Goal: Use online tool/utility: Utilize a website feature to perform a specific function

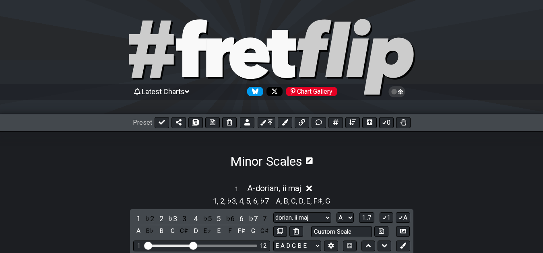
select select "A"
select select "phryg +7,neapolitan"
select select "A"
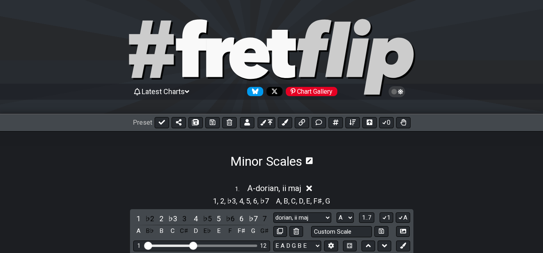
select select "A"
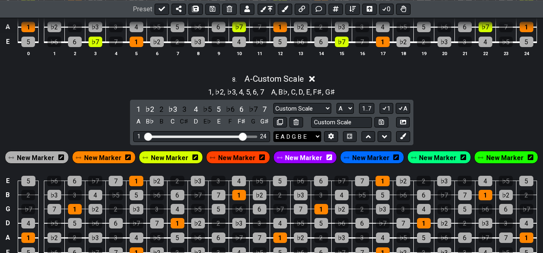
scroll to position [1587, 0]
click at [467, 114] on div "8 . A - Custom Scale 1 , ♭2 , ♭3 , 4 , 5 , 6 , 7 A , B♭ , C , D , E , F♯ , G♯ 1…" at bounding box center [271, 173] width 543 height 209
click at [330, 120] on input "text" at bounding box center [341, 122] width 61 height 11
type input "melodic minor -9"
click at [376, 123] on button at bounding box center [381, 122] width 14 height 11
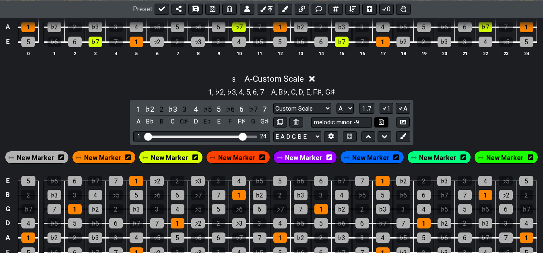
select select "melodic minor -9"
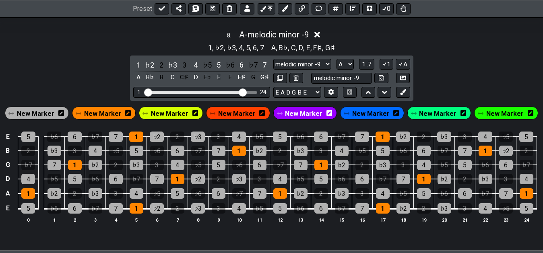
scroll to position [1651, 0]
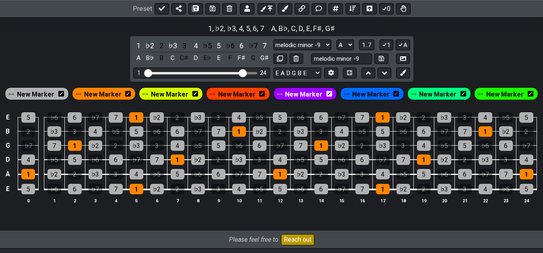
click at [173, 93] on span "New Marker" at bounding box center [169, 95] width 37 height 12
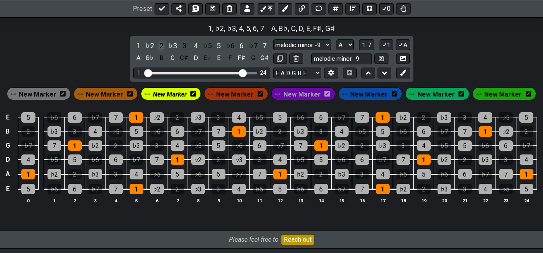
click at [158, 49] on div "2" at bounding box center [161, 45] width 10 height 11
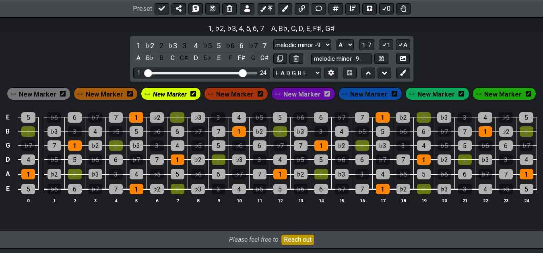
click at [179, 98] on span "New Marker" at bounding box center [170, 95] width 34 height 12
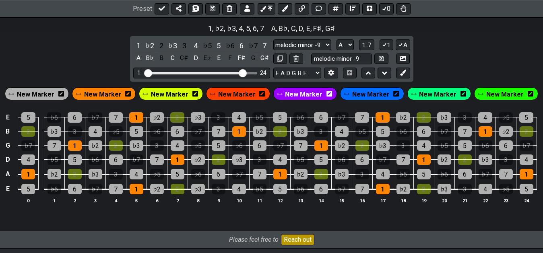
click at [425, 93] on span "New Marker" at bounding box center [437, 95] width 37 height 12
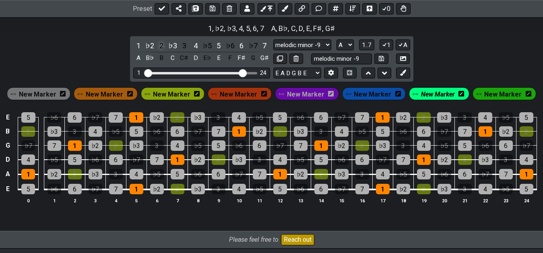
click at [162, 48] on div "2" at bounding box center [161, 45] width 10 height 11
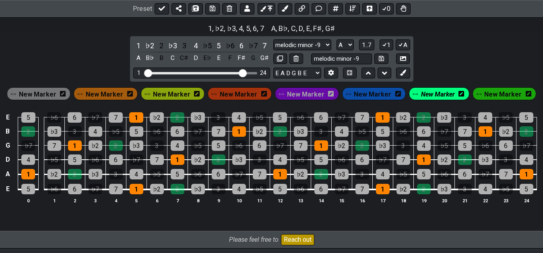
click at [77, 56] on div "8 . A - melodic minor -9 1 , ♭2 , ♭3 , 4 , 5 , 6 , 7 A , B♭ , C , D , E , F♯ , …" at bounding box center [271, 110] width 543 height 209
click at [500, 93] on span "New Marker" at bounding box center [502, 95] width 37 height 12
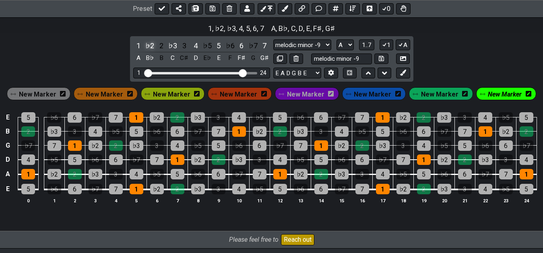
click at [149, 46] on div "♭2" at bounding box center [150, 45] width 10 height 11
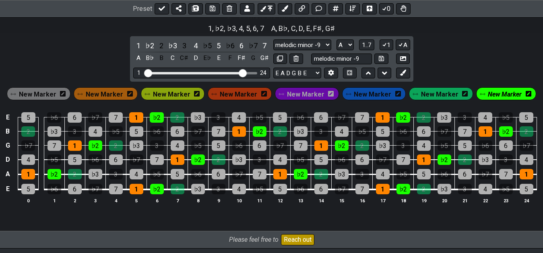
click at [80, 56] on div "8 . A - melodic minor -9 1 , ♭2 , ♭3 , 4 , 5 , 6 , 7 A , B♭ , C , D , E , F♯ , …" at bounding box center [271, 110] width 543 height 209
click at [204, 214] on div "E 5 ♭6 6 ♭7 7 1 ♭2 2 ♭3 3 4 ♭5 5 ♭6 6 ♭7 7 1 ♭2 2 ♭3 3 4 ♭5 5 B 2 ♭3 3 4 ♭5 5 ♭…" at bounding box center [271, 158] width 543 height 113
click at [307, 95] on span "New Marker" at bounding box center [305, 95] width 37 height 12
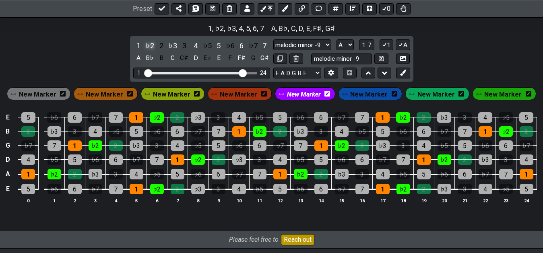
click at [149, 50] on div "♭2" at bounding box center [150, 45] width 10 height 11
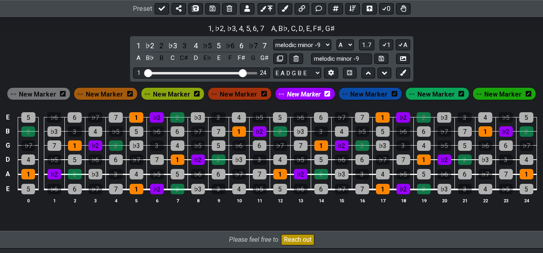
click at [358, 100] on span "New Marker" at bounding box center [368, 95] width 37 height 12
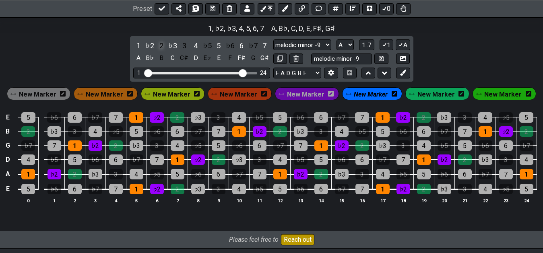
click at [162, 47] on div "2" at bounding box center [161, 45] width 10 height 11
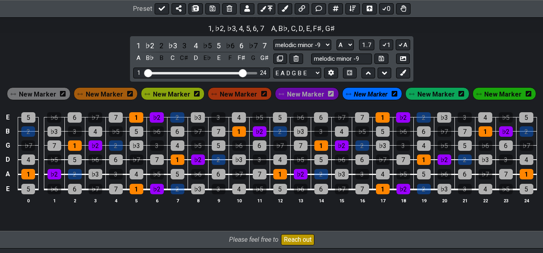
click at [463, 55] on div "8 . A - melodic minor -9 1 , ♭2 , ♭3 , 4 , 5 , 6 , 7 A , B♭ , C , D , E , F♯ , …" at bounding box center [271, 110] width 543 height 209
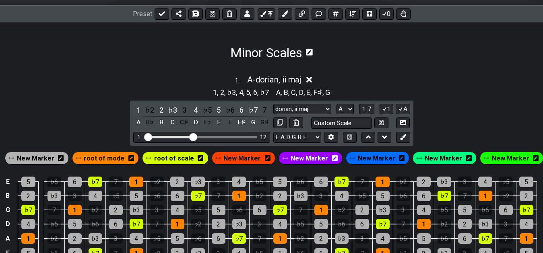
scroll to position [123, 0]
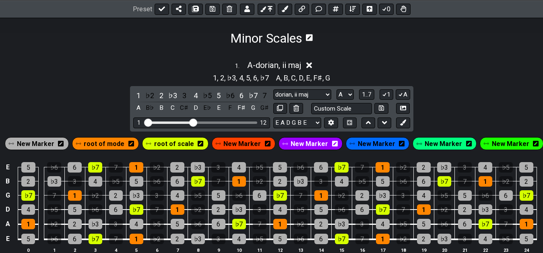
click at [449, 67] on div "1 . A - dorian, ii maj" at bounding box center [271, 63] width 543 height 15
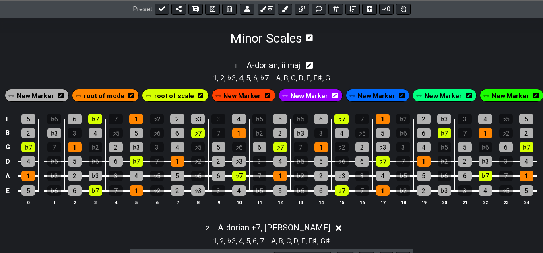
click at [449, 67] on div "1 . A - dorian, ii maj" at bounding box center [271, 63] width 543 height 15
select select "A"
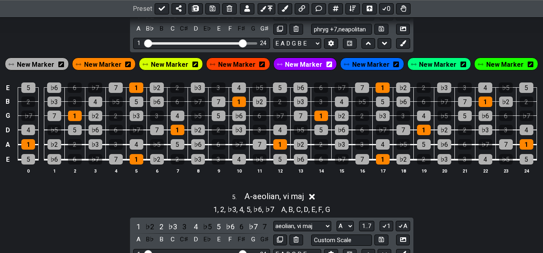
scroll to position [836, 0]
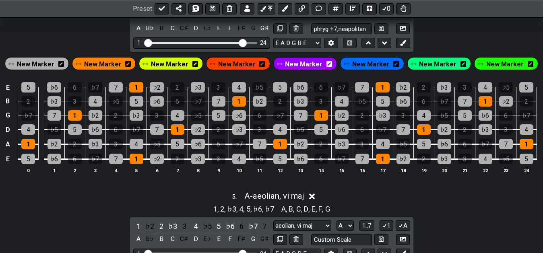
click at [189, 186] on div "1 . A - dorian, ii maj 1 , 2 , ♭3 , 4 , 5 , 6 , ♭7 A , B , C , D , E , F♯ , G 1…" at bounding box center [271, 189] width 543 height 1713
click at [174, 159] on div "2" at bounding box center [178, 159] width 14 height 10
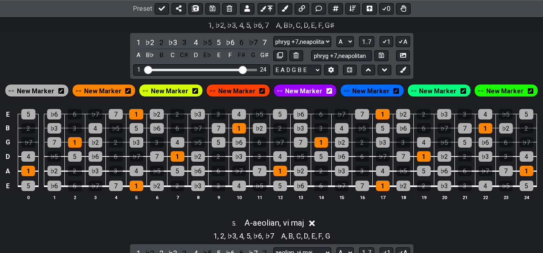
scroll to position [795, 0]
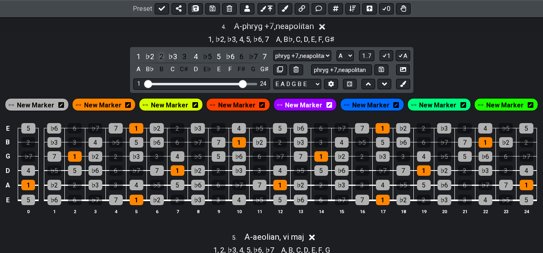
click at [160, 58] on div "2" at bounding box center [161, 56] width 10 height 11
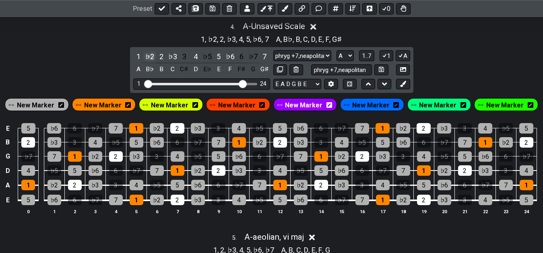
click at [148, 59] on div "♭2" at bounding box center [150, 56] width 10 height 11
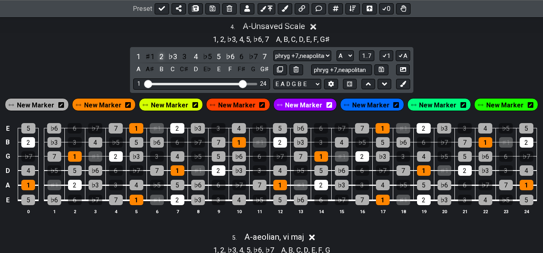
click at [161, 58] on div "2" at bounding box center [161, 56] width 10 height 11
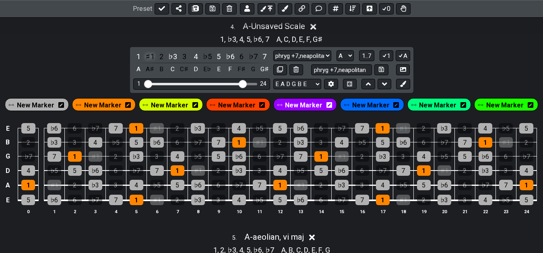
click at [151, 58] on div "♯1" at bounding box center [150, 56] width 10 height 11
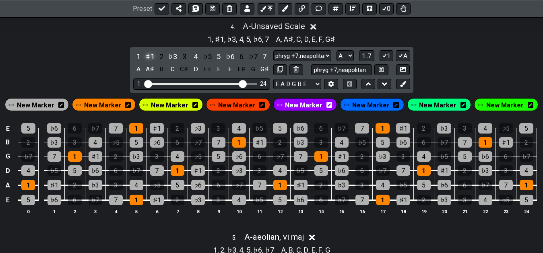
click at [150, 58] on div "♯1" at bounding box center [150, 56] width 10 height 11
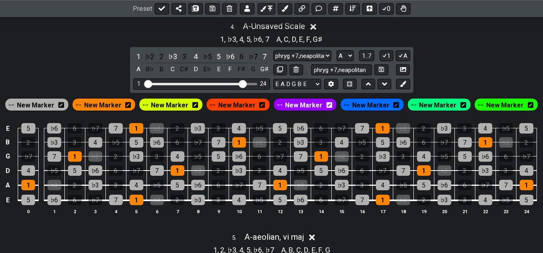
click at [150, 58] on div "♭2" at bounding box center [150, 56] width 10 height 11
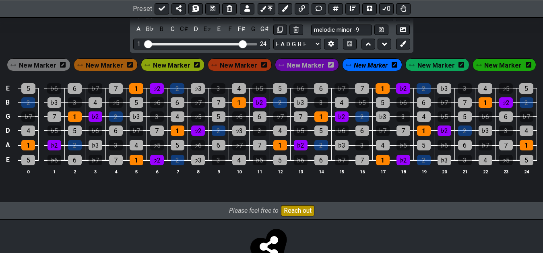
scroll to position [1669, 0]
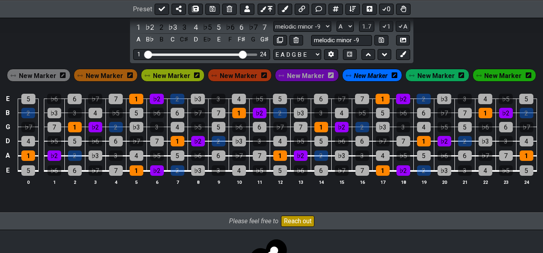
click at [44, 81] on span "New Marker" at bounding box center [37, 76] width 37 height 12
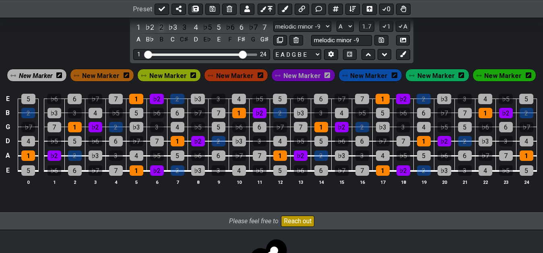
click at [161, 29] on div "2" at bounding box center [161, 27] width 10 height 11
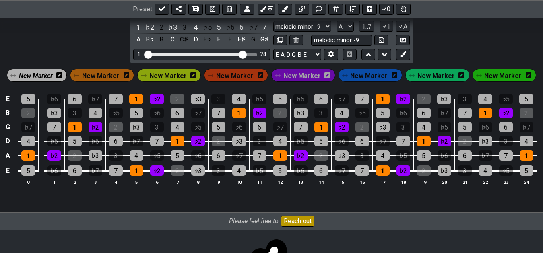
click at [107, 192] on div "E 5 ♭6 6 ♭7 7 1 ♭2 2 ♭3 3 4 ♭5 5 ♭6 6 ♭7 7 1 ♭2 2 ♭3 3 4 ♭5 5 B 2 ♭3 3 4 ♭5 5 ♭…" at bounding box center [271, 139] width 543 height 113
click at [45, 79] on span "New Marker" at bounding box center [36, 76] width 34 height 12
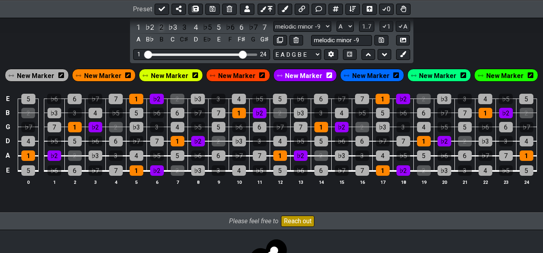
click at [160, 27] on div "2" at bounding box center [161, 27] width 10 height 11
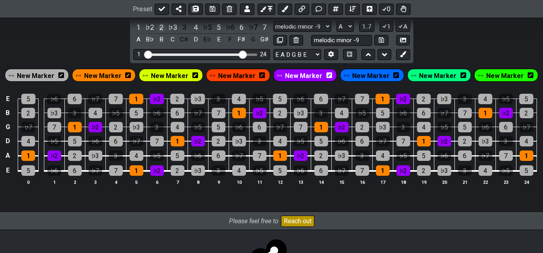
click at [160, 27] on div "2" at bounding box center [161, 27] width 10 height 11
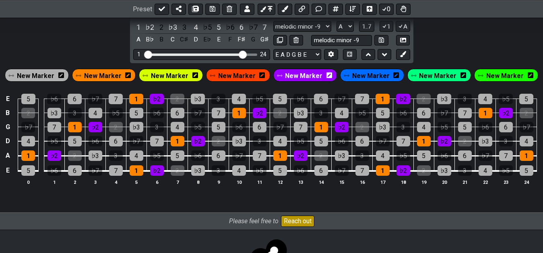
click at [42, 75] on span "New Marker" at bounding box center [35, 76] width 37 height 12
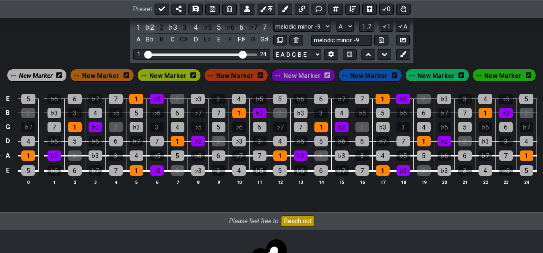
click at [149, 28] on div "♭2" at bounding box center [150, 27] width 10 height 11
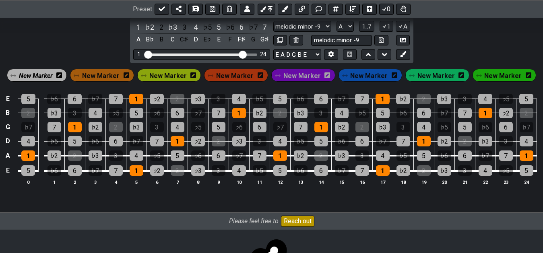
click at [80, 197] on div "E 5 ♭6 6 ♭7 7 1 ♭2 2 ♭3 3 4 ♭5 5 ♭6 6 ♭7 7 1 ♭2 2 ♭3 3 4 ♭5 5 B 2 ♭3 3 4 ♭5 5 ♭…" at bounding box center [271, 139] width 543 height 113
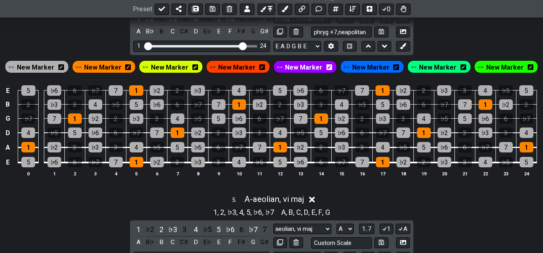
scroll to position [792, 0]
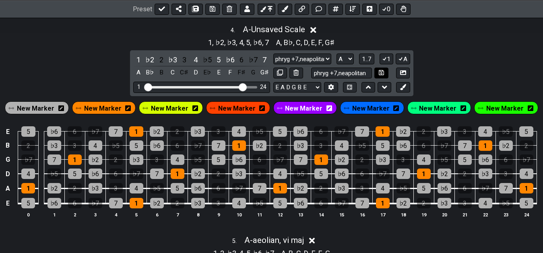
click at [381, 74] on icon at bounding box center [381, 73] width 5 height 6
click at [210, 9] on icon at bounding box center [213, 9] width 6 height 6
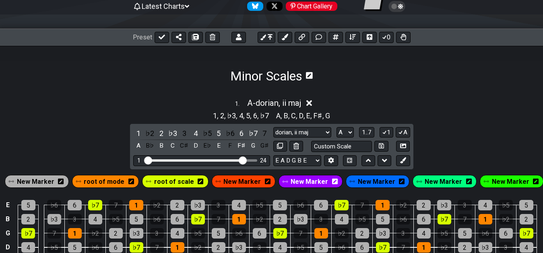
scroll to position [94, 0]
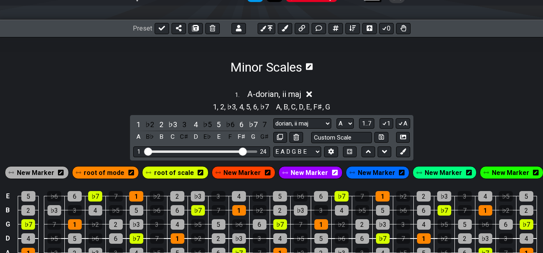
click at [308, 65] on icon at bounding box center [309, 66] width 7 height 7
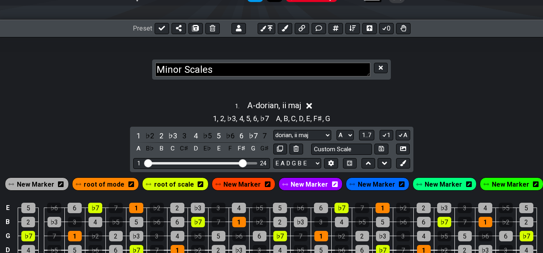
click at [342, 71] on textarea "Minor Scales" at bounding box center [262, 70] width 215 height 14
click at [381, 68] on icon at bounding box center [381, 68] width 4 height 4
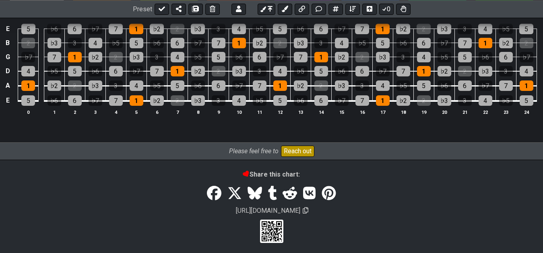
scroll to position [1744, 0]
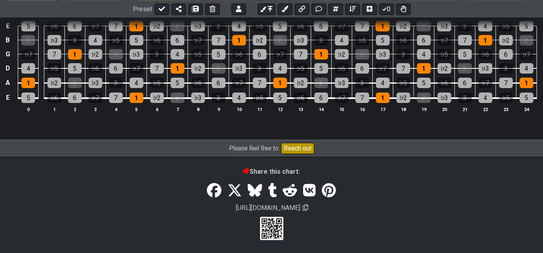
drag, startPoint x: 273, startPoint y: 170, endPoint x: 271, endPoint y: 192, distance: 23.0
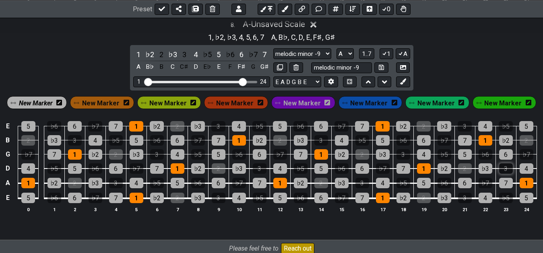
scroll to position [1621, 0]
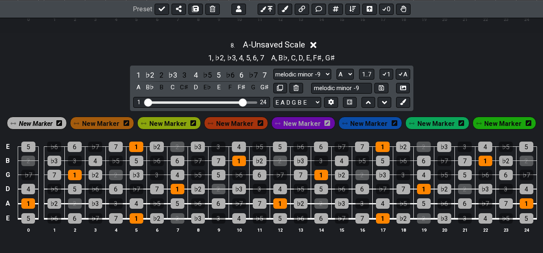
click at [447, 94] on div "8 . A - Unsaved Scale 1 , ♭2 , ♭3 , 4 , 5 , 6 , 7 A , B♭ , C , D , E , F♯ , G♯ …" at bounding box center [271, 139] width 543 height 209
click at [381, 89] on icon at bounding box center [381, 87] width 5 height 5
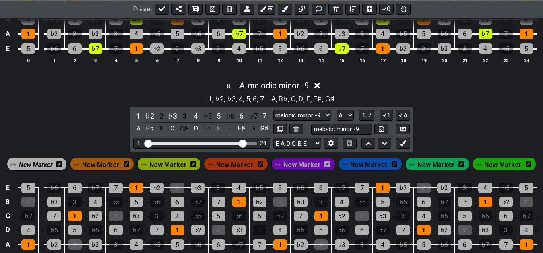
scroll to position [1621, 0]
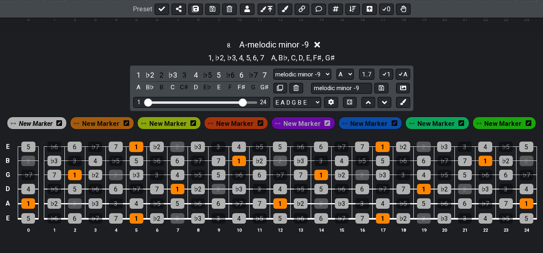
drag, startPoint x: 420, startPoint y: 78, endPoint x: 417, endPoint y: 84, distance: 6.7
click at [417, 85] on div "8 . A - melodic minor -9 1 , ♭2 , ♭3 , 4 , 5 , 6 , 7 A , B♭ , C , D , E , F♯ , …" at bounding box center [271, 139] width 543 height 209
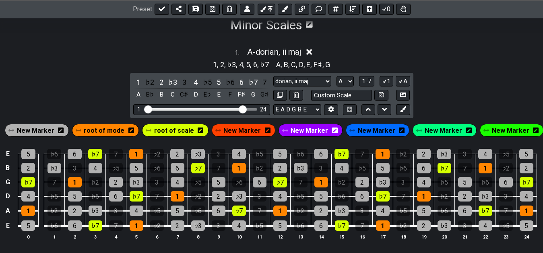
scroll to position [123, 0]
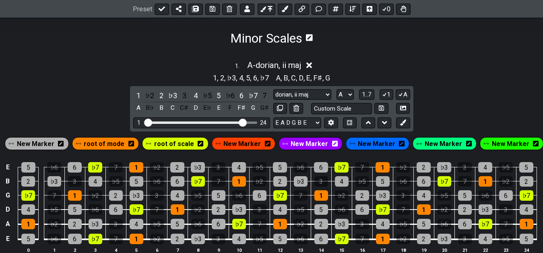
click at [250, 3] on button at bounding box center [247, 8] width 14 height 11
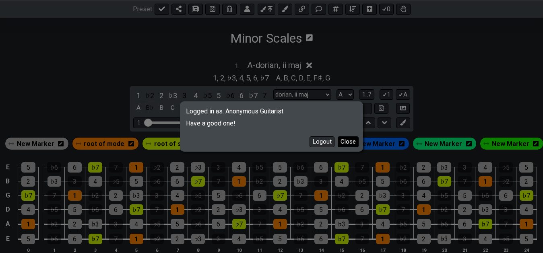
click at [350, 141] on button "Close" at bounding box center [348, 142] width 21 height 11
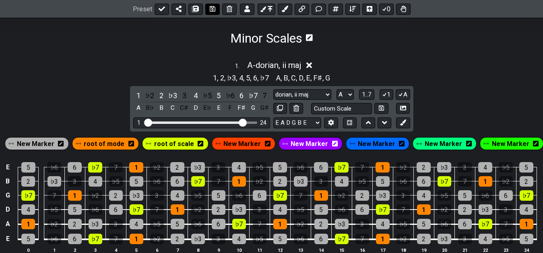
click at [210, 8] on icon at bounding box center [213, 9] width 6 height 6
click at [385, 11] on icon at bounding box center [385, 9] width 8 height 6
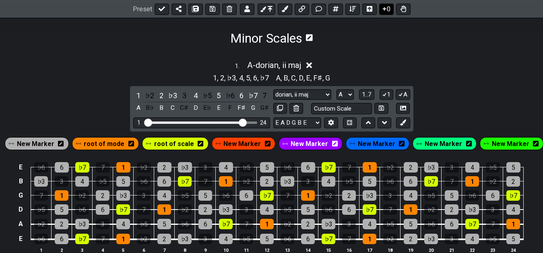
click at [385, 11] on icon at bounding box center [385, 9] width 8 height 6
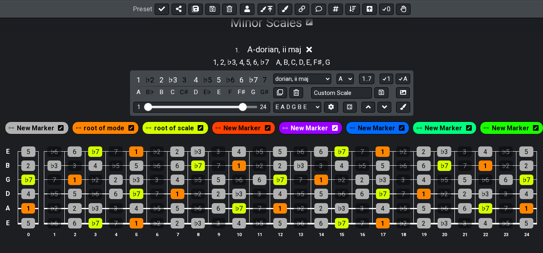
scroll to position [156, 0]
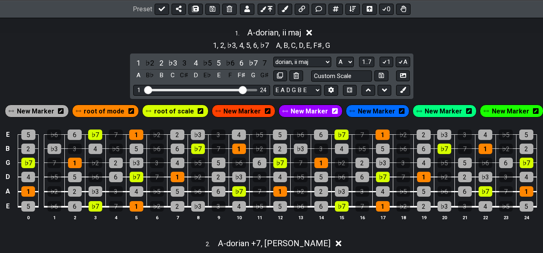
click at [394, 34] on div "1 . A - dorian, ii maj" at bounding box center [271, 30] width 543 height 15
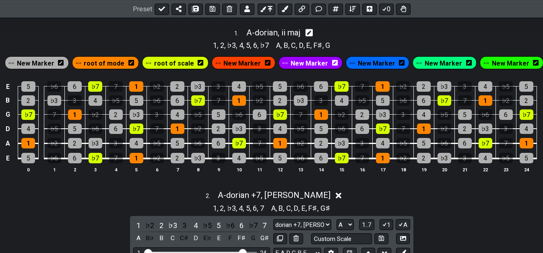
click at [394, 34] on div "1 . A - dorian, ii maj" at bounding box center [271, 30] width 543 height 15
select select "A"
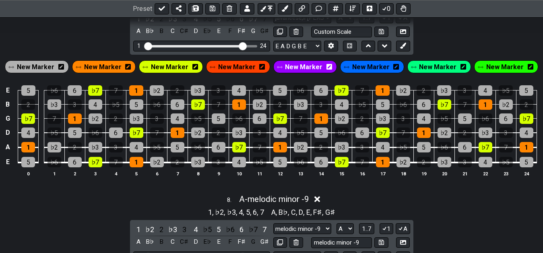
scroll to position [1423, 0]
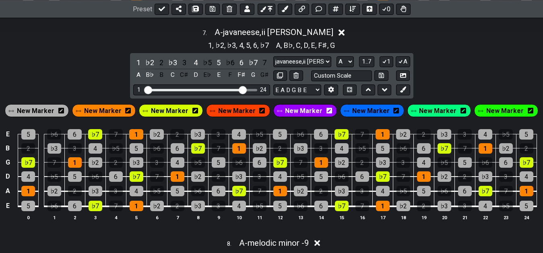
click at [434, 56] on div "7 . A - javaneese,ii [PERSON_NAME] min 1 , ♭2 , ♭3 , 4 , 5 , 6 , ♭7 A , B♭ , C …" at bounding box center [271, 127] width 543 height 209
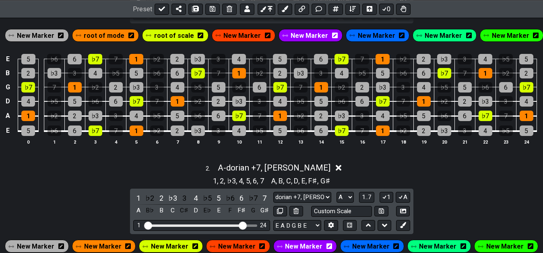
scroll to position [0, 0]
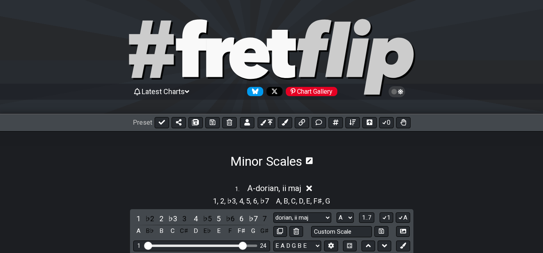
click at [275, 142] on div "Minor Scales" at bounding box center [271, 150] width 83 height 38
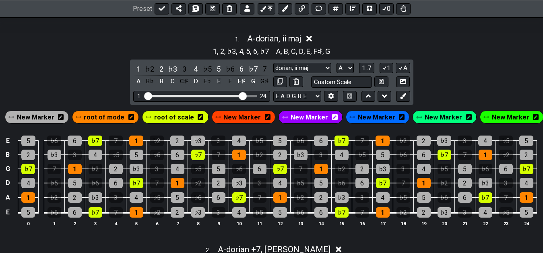
scroll to position [164, 0]
